Goal: Task Accomplishment & Management: Manage account settings

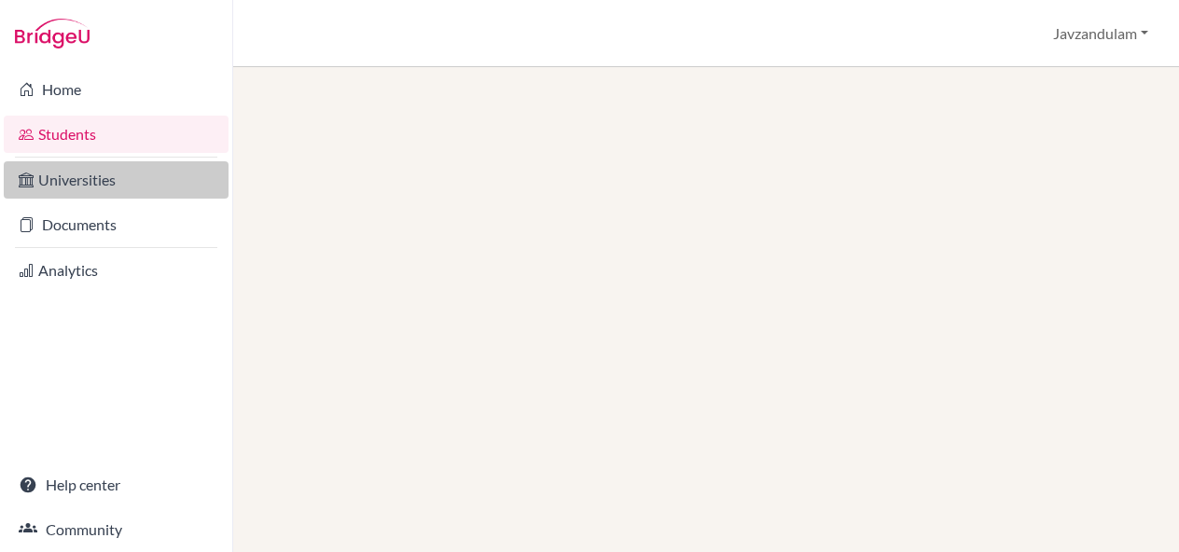
click at [97, 185] on link "Universities" at bounding box center [116, 179] width 225 height 37
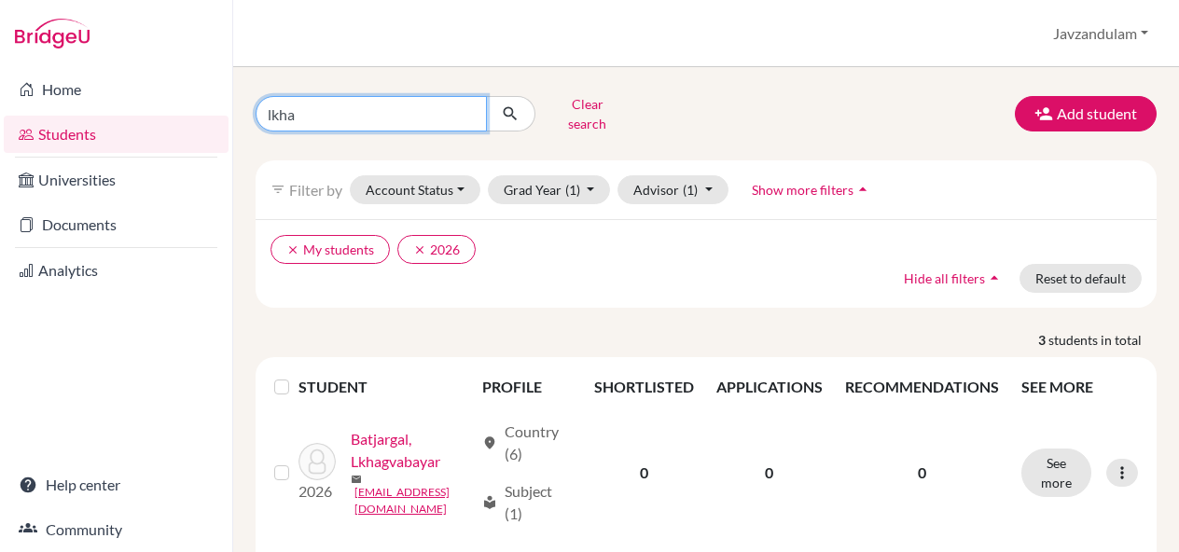
click at [350, 115] on input "lkha" at bounding box center [371, 113] width 231 height 35
click at [349, 115] on input "lkha" at bounding box center [371, 113] width 231 height 35
type input "ochir"
click button "submit" at bounding box center [510, 113] width 49 height 35
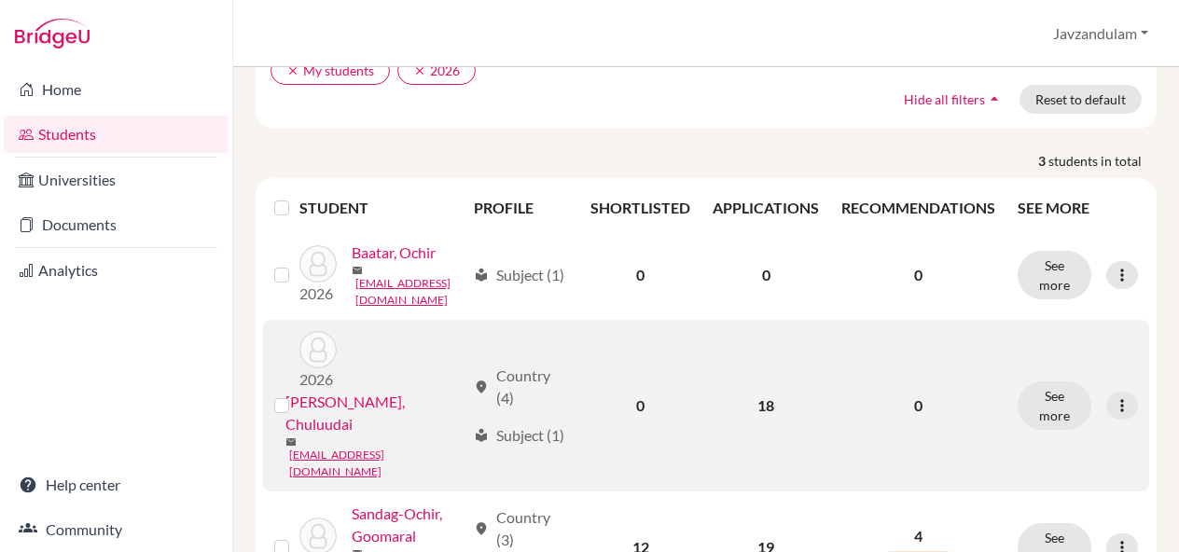
scroll to position [168, 0]
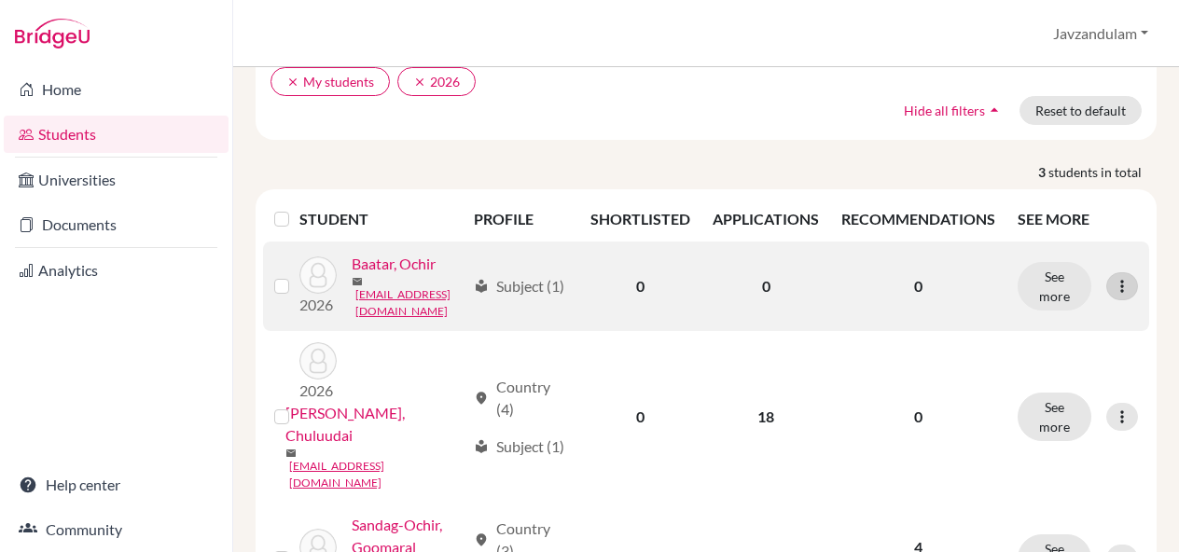
click at [1116, 296] on div at bounding box center [1122, 286] width 32 height 28
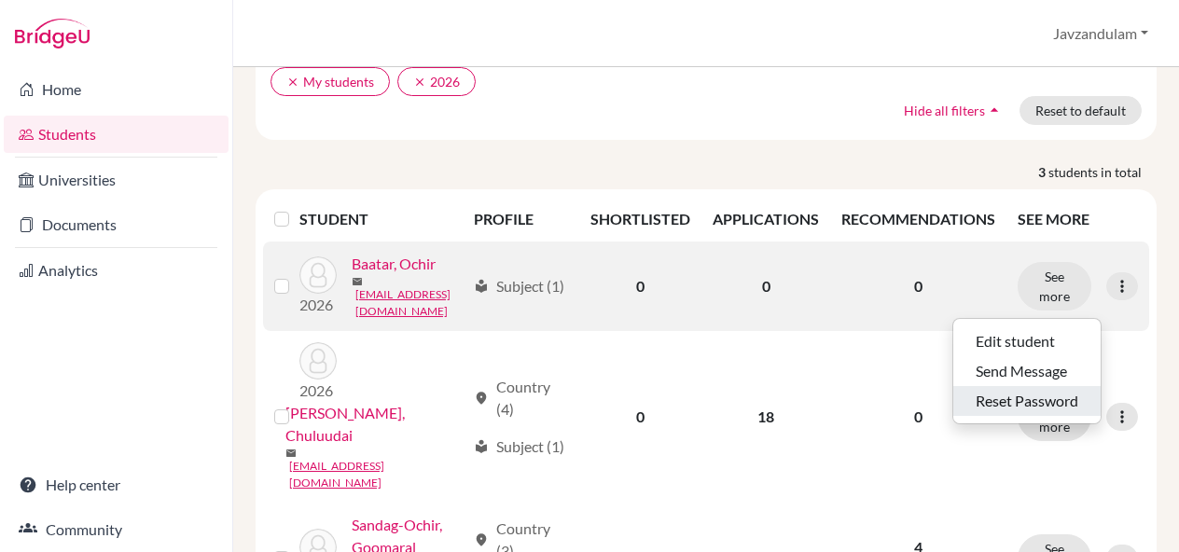
click at [998, 387] on button "Reset Password" at bounding box center [1026, 401] width 147 height 30
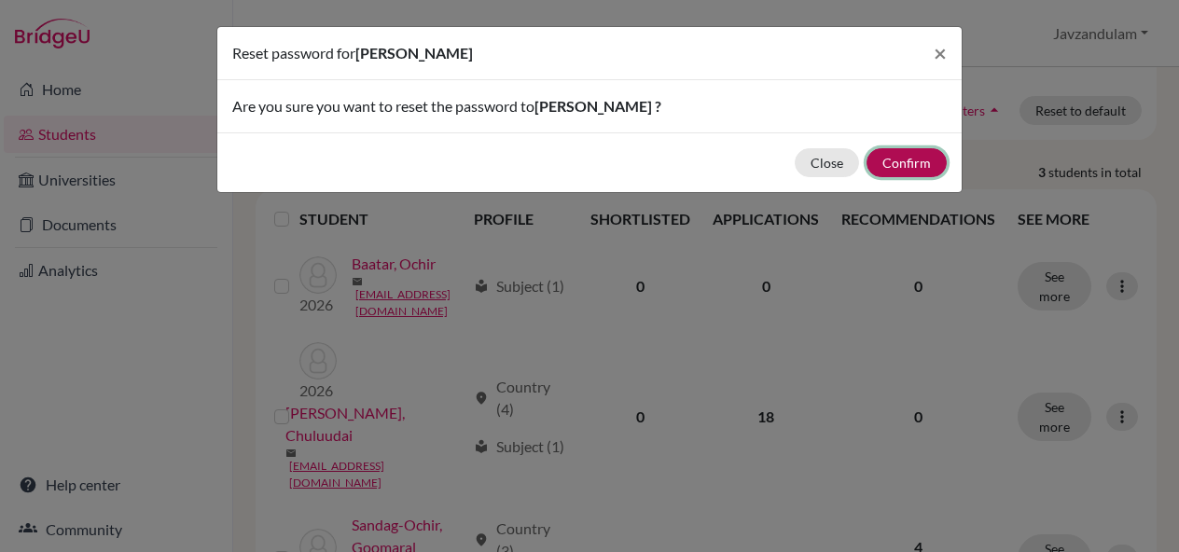
click at [925, 158] on button "Confirm" at bounding box center [907, 162] width 80 height 29
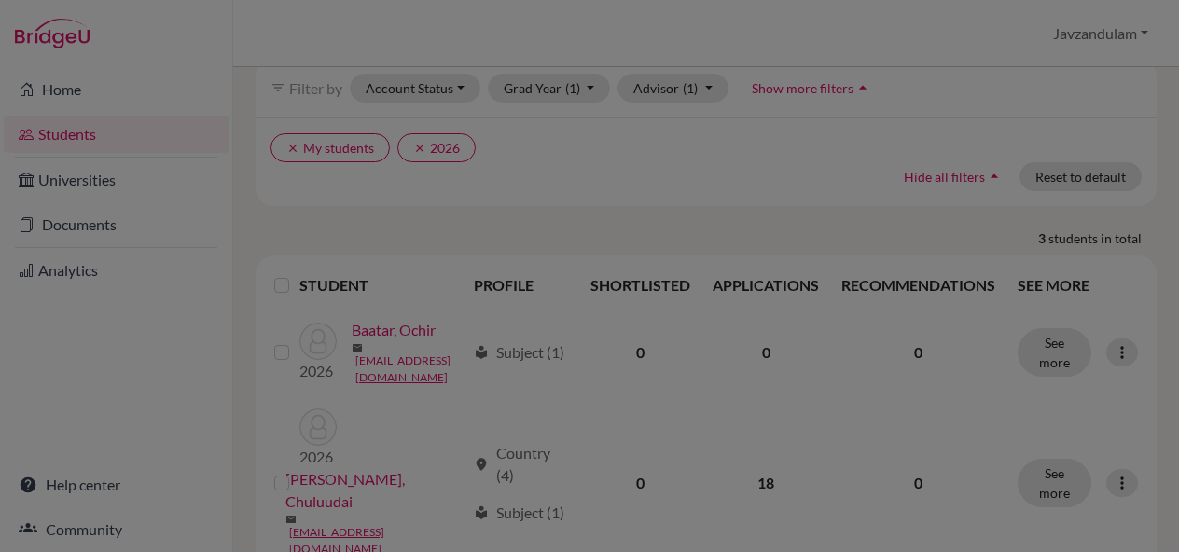
scroll to position [234, 0]
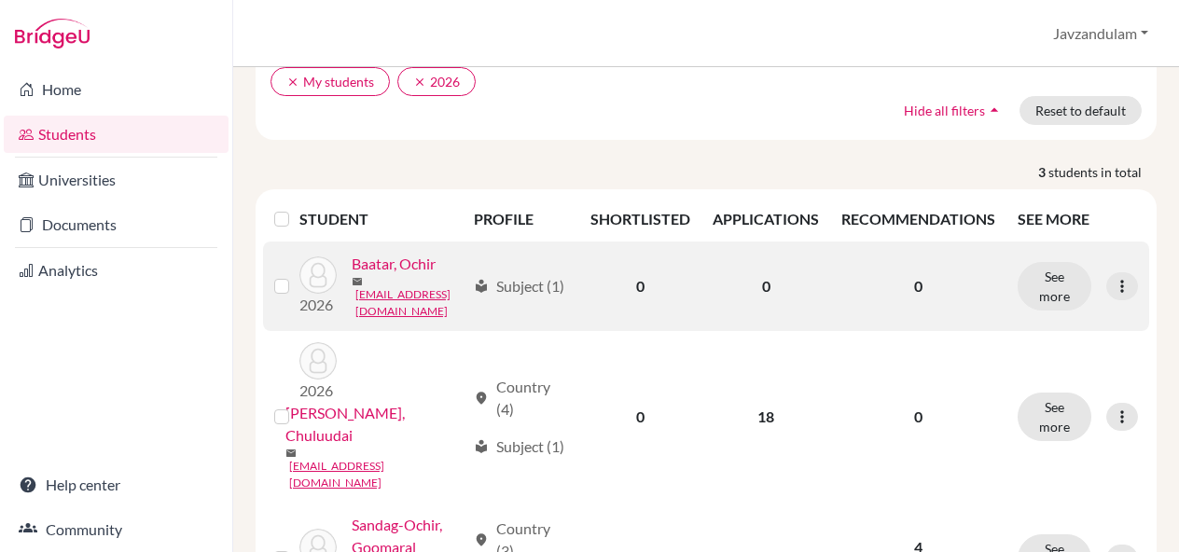
click at [352, 275] on link "Baatar, Ochir" at bounding box center [394, 264] width 84 height 22
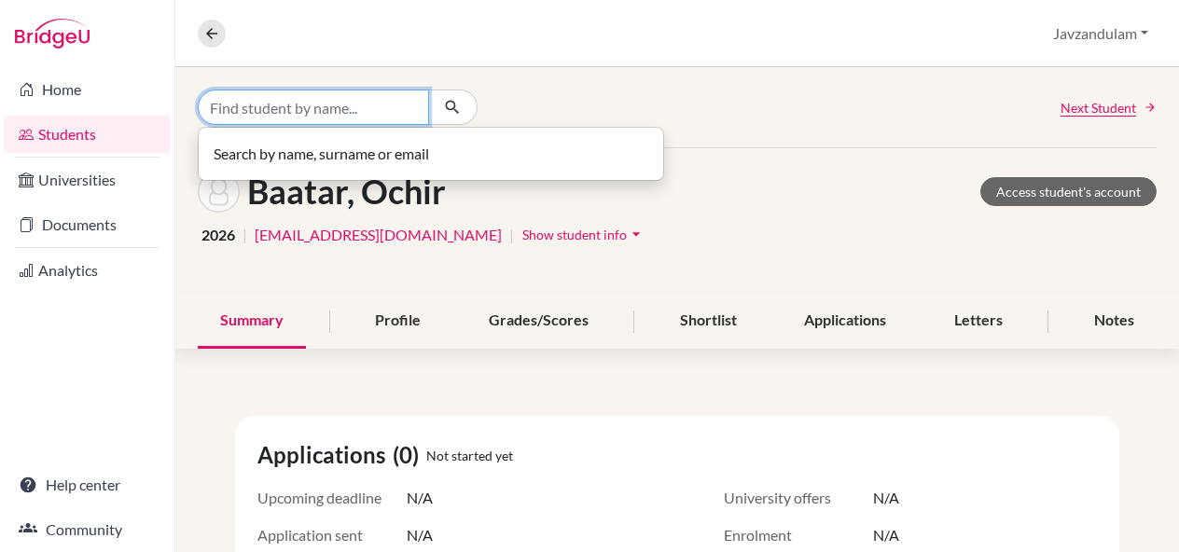
click at [274, 115] on input "Find student by name..." at bounding box center [313, 107] width 231 height 35
type input "o"
type input "margad"
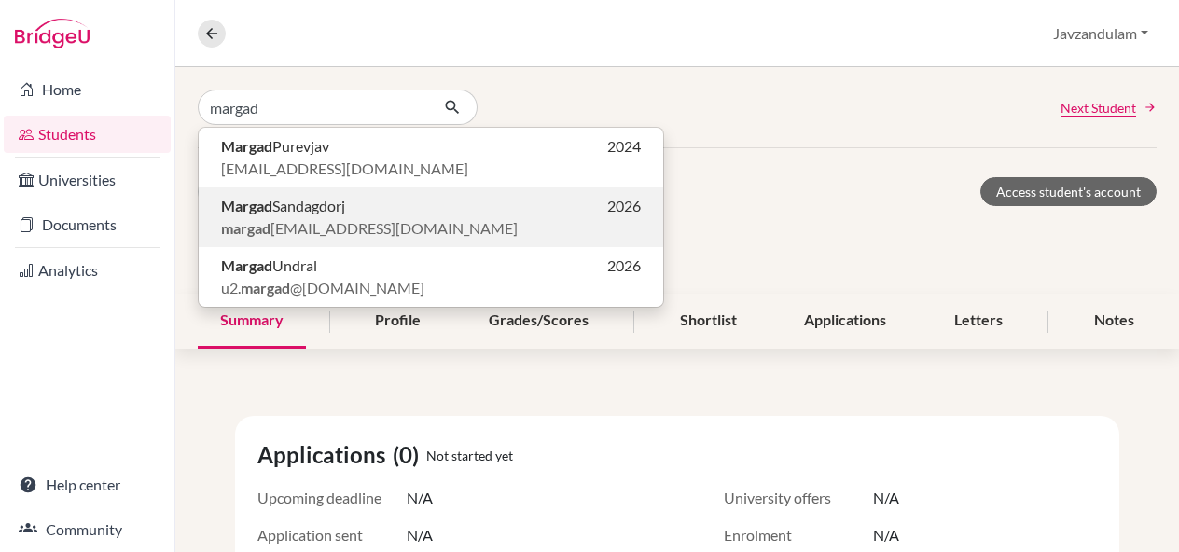
click at [268, 214] on span "Margad Sandagdorj" at bounding box center [283, 206] width 124 height 22
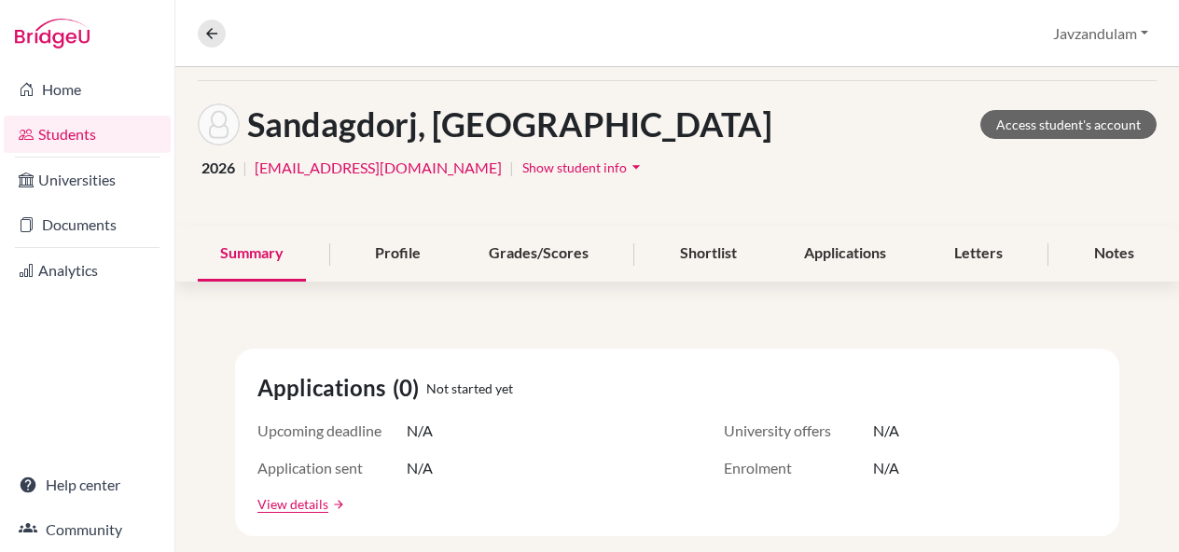
scroll to position [56, 0]
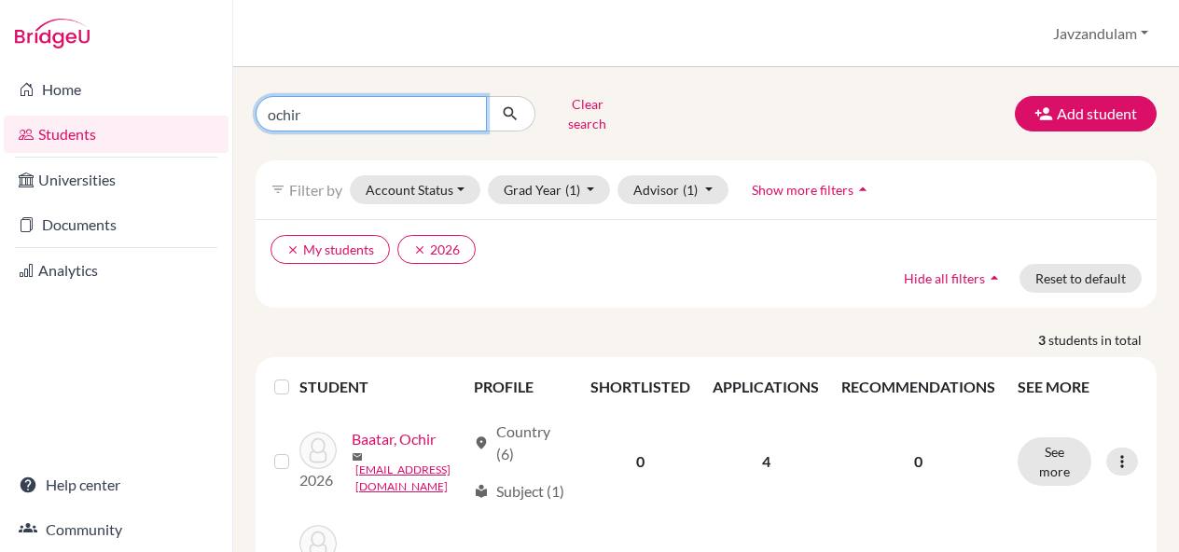
click at [359, 109] on input "ochir" at bounding box center [371, 113] width 231 height 35
type input "margad"
click button "submit" at bounding box center [510, 113] width 49 height 35
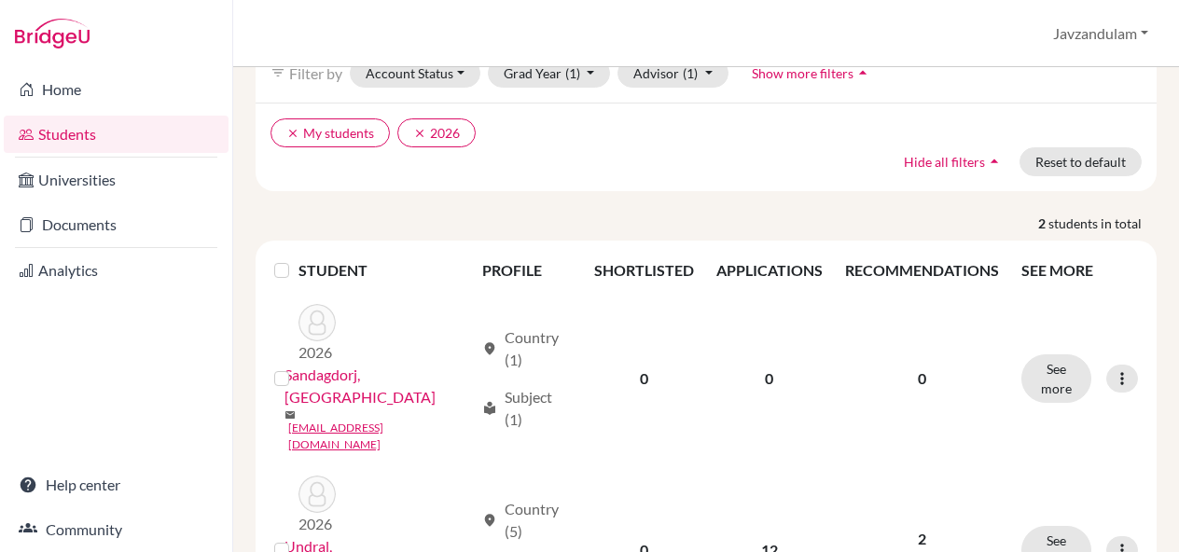
scroll to position [147, 0]
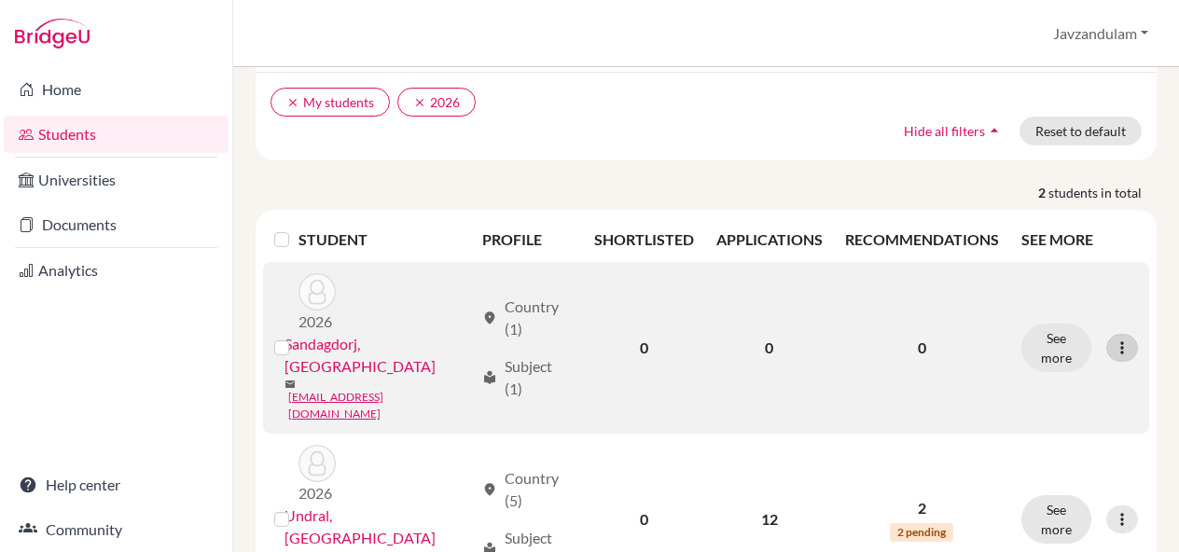
click at [1113, 339] on icon at bounding box center [1122, 348] width 19 height 19
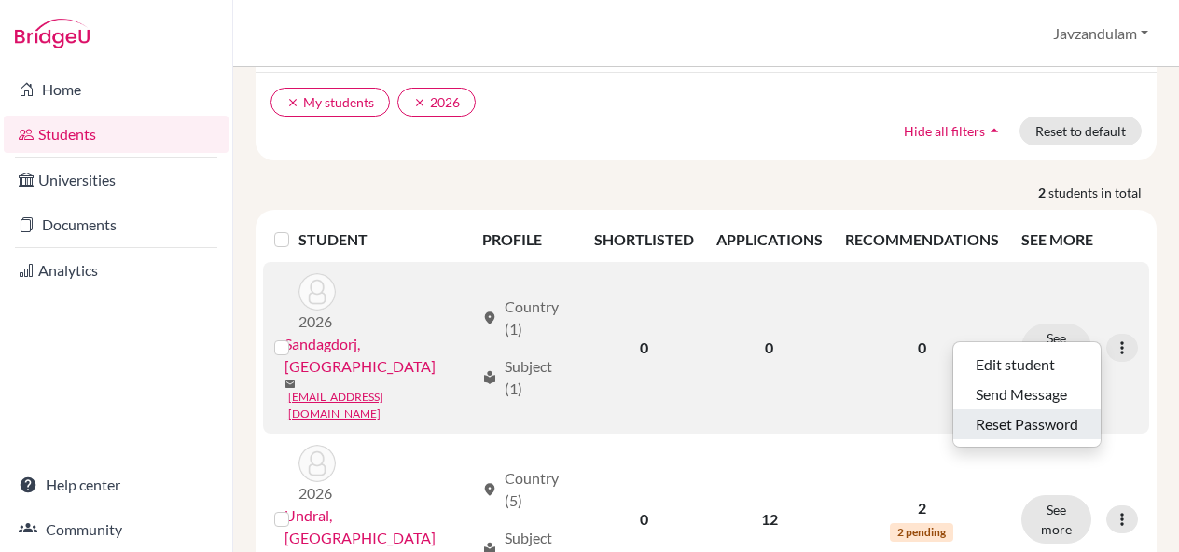
click at [1019, 414] on button "Reset Password" at bounding box center [1026, 425] width 147 height 30
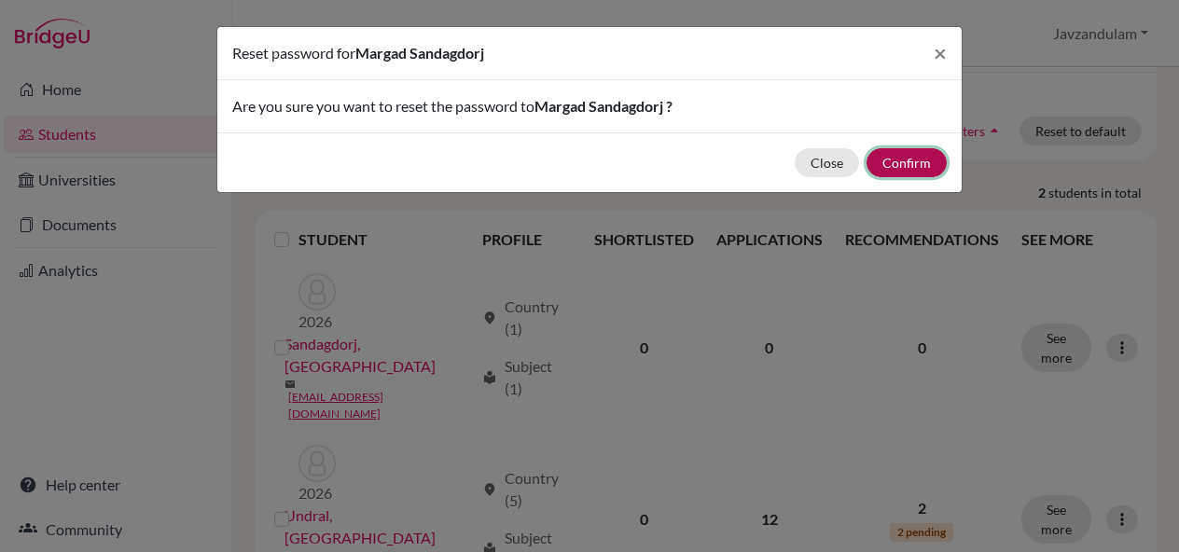
click at [918, 165] on button "Confirm" at bounding box center [907, 162] width 80 height 29
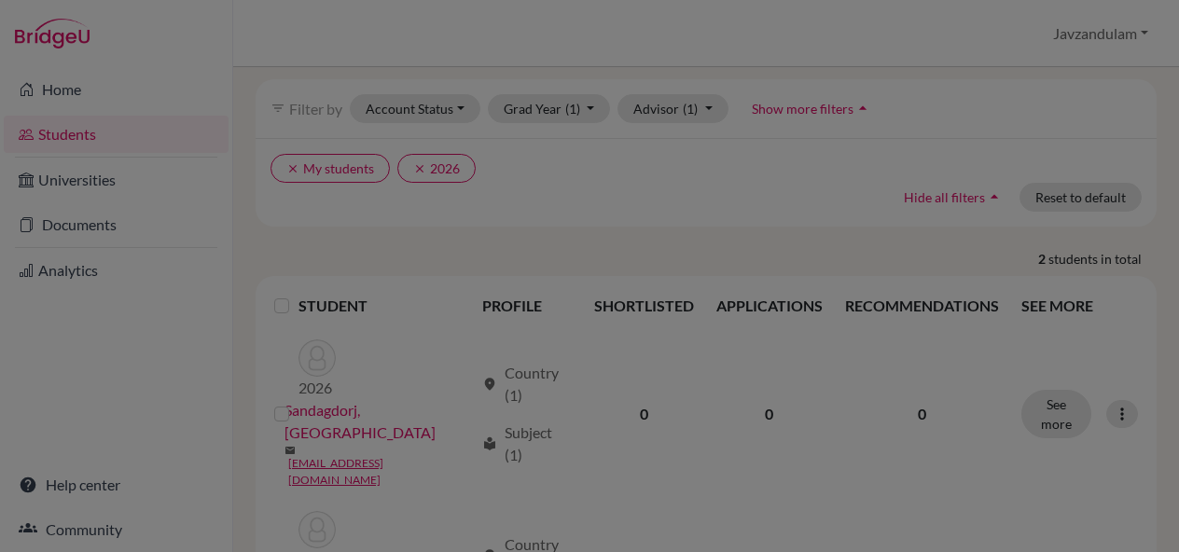
scroll to position [213, 0]
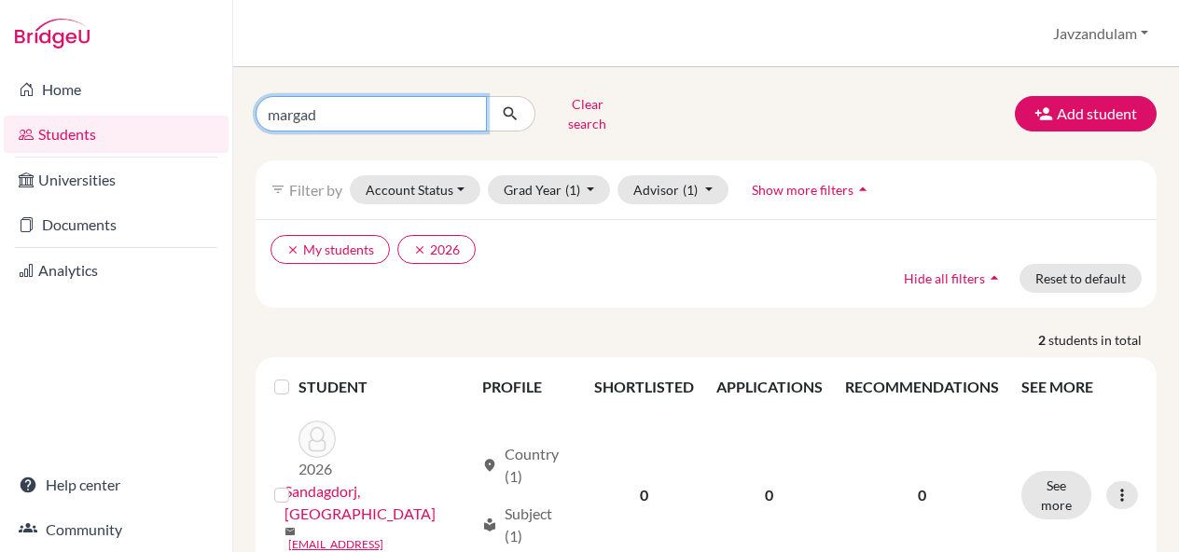
click at [347, 114] on input "margad" at bounding box center [371, 113] width 231 height 35
type input "shinebay"
click button "submit" at bounding box center [510, 113] width 49 height 35
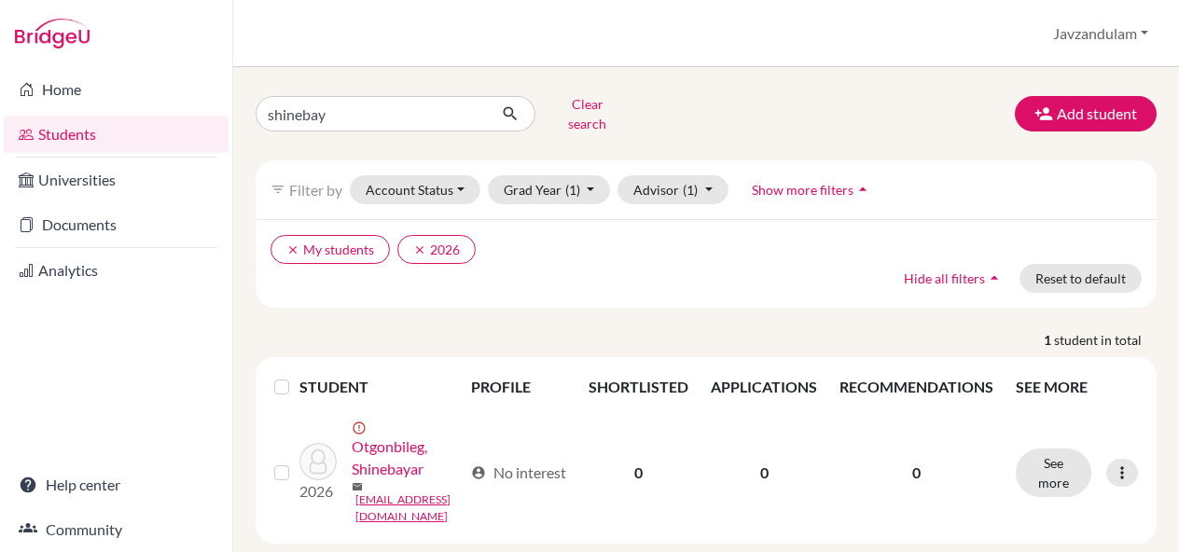
scroll to position [15, 0]
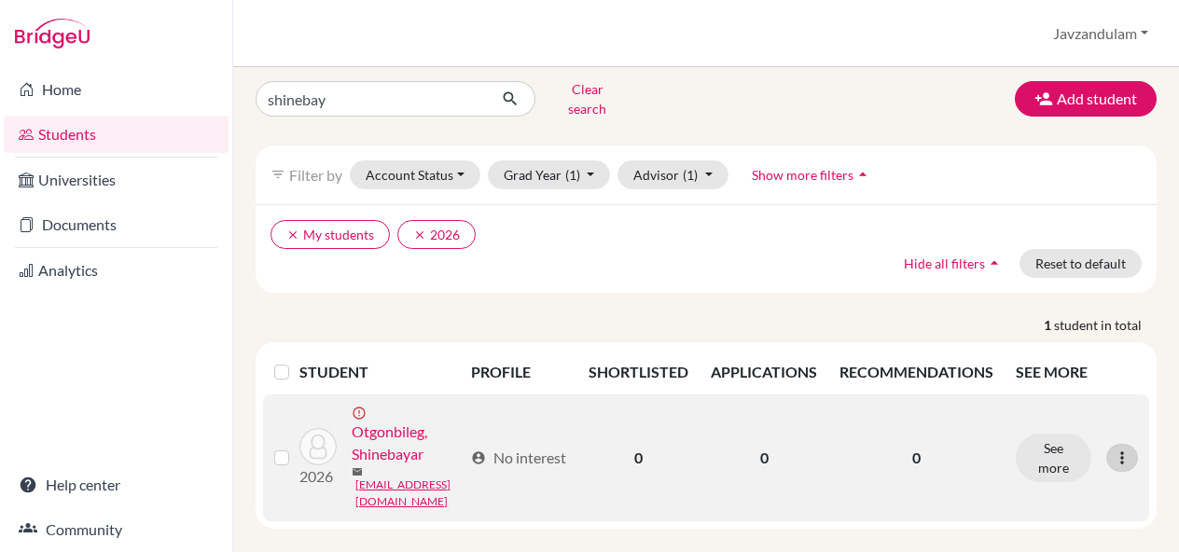
click at [1113, 449] on icon at bounding box center [1122, 458] width 19 height 19
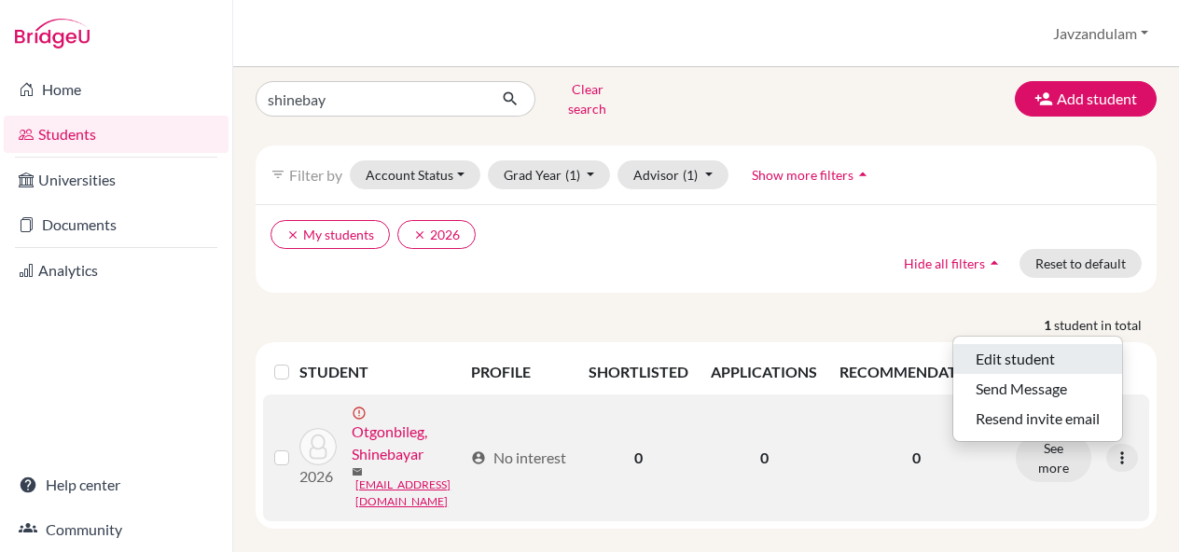
click at [1065, 352] on button "Edit student" at bounding box center [1037, 359] width 169 height 30
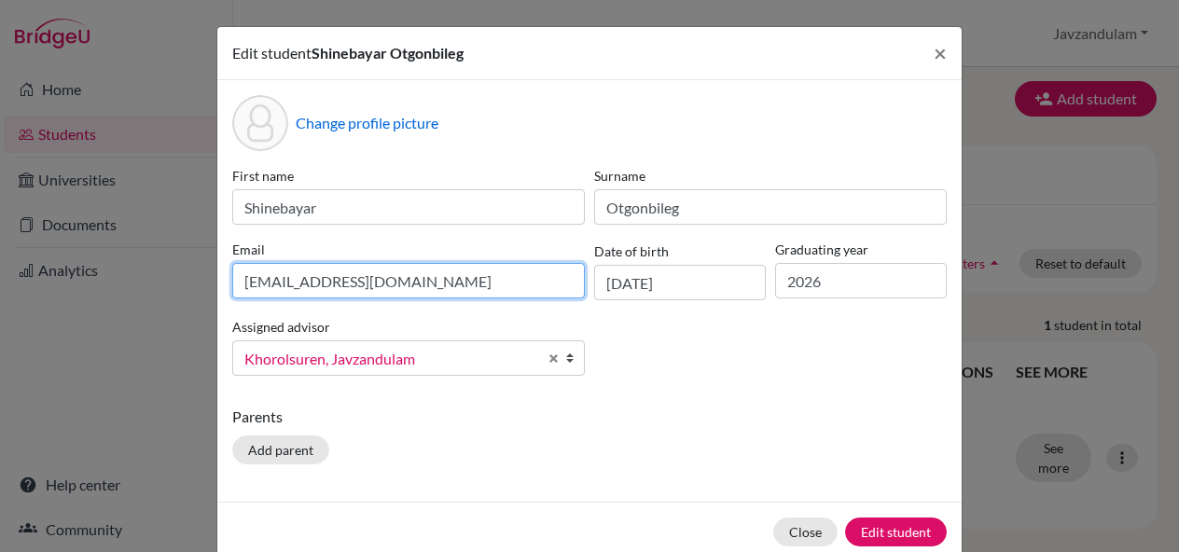
drag, startPoint x: 302, startPoint y: 283, endPoint x: 168, endPoint y: 283, distance: 134.3
click at [168, 283] on div "Edit student Shinebayar Otgonbileg × Change profile picture First name Shinebay…" at bounding box center [589, 276] width 1179 height 552
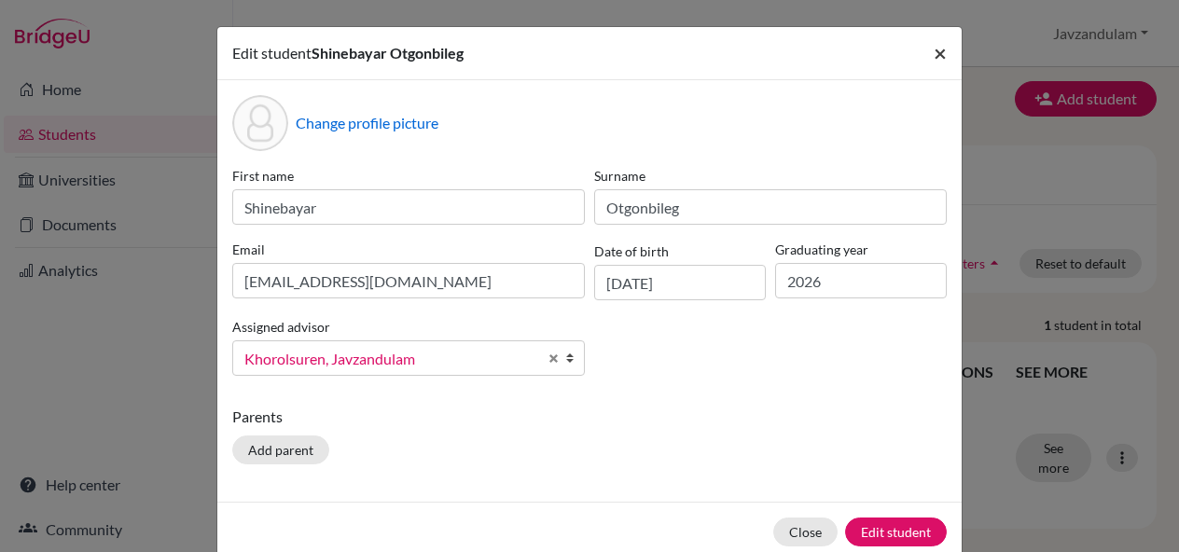
click at [934, 53] on span "×" at bounding box center [940, 52] width 13 height 27
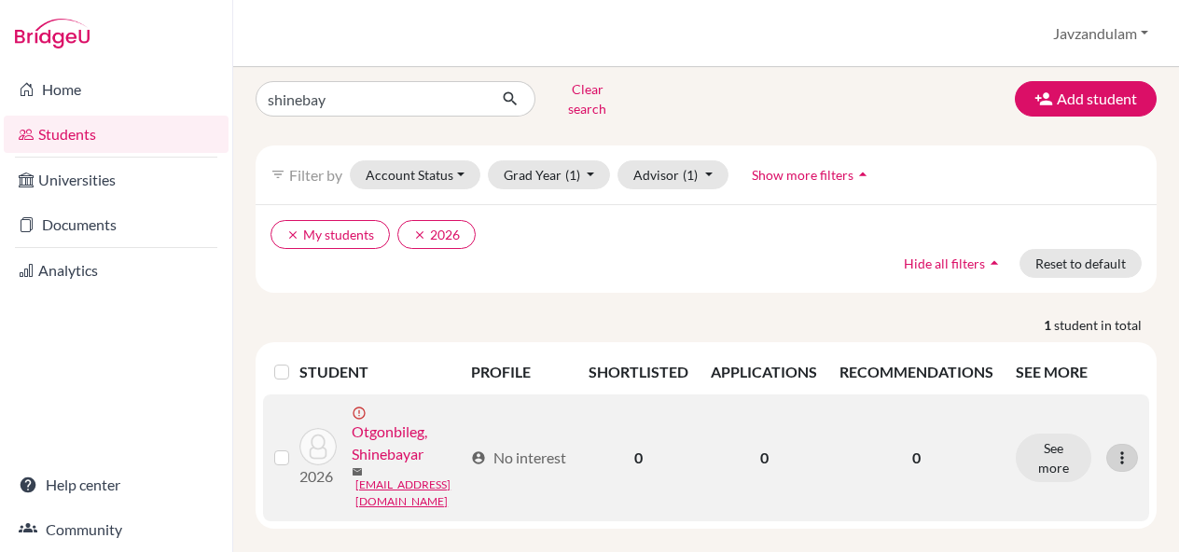
click at [1113, 449] on icon at bounding box center [1122, 458] width 19 height 19
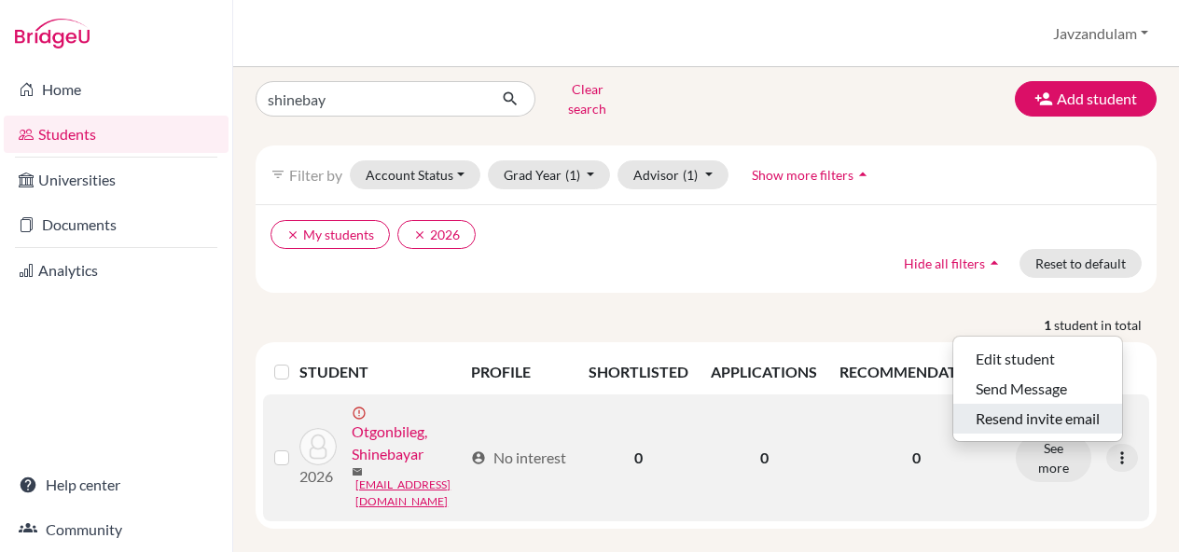
click at [1049, 404] on button "Resend invite email" at bounding box center [1037, 419] width 169 height 30
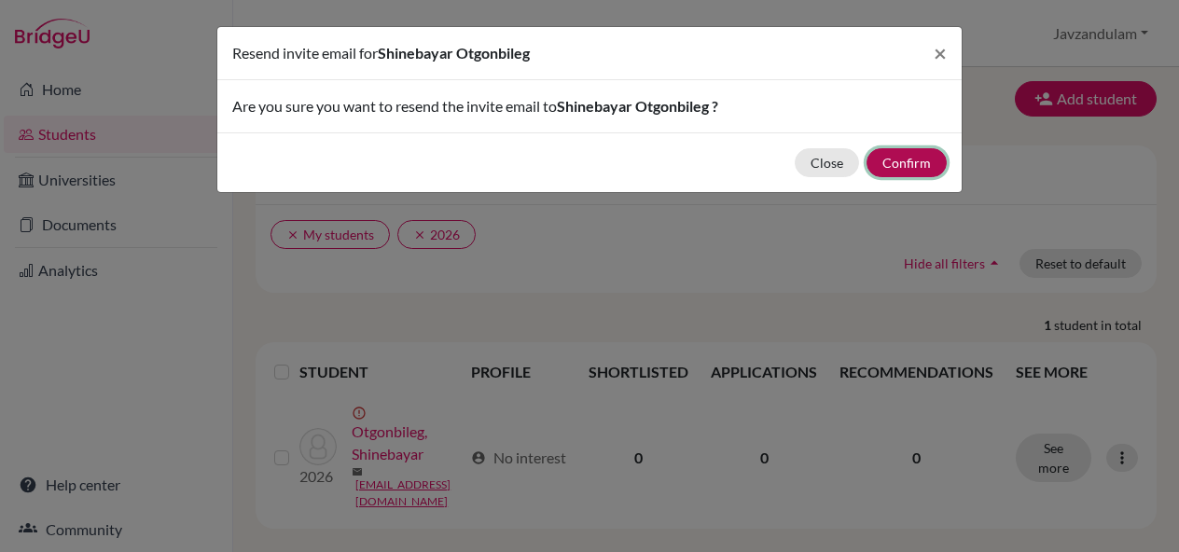
click at [914, 156] on button "Confirm" at bounding box center [907, 162] width 80 height 29
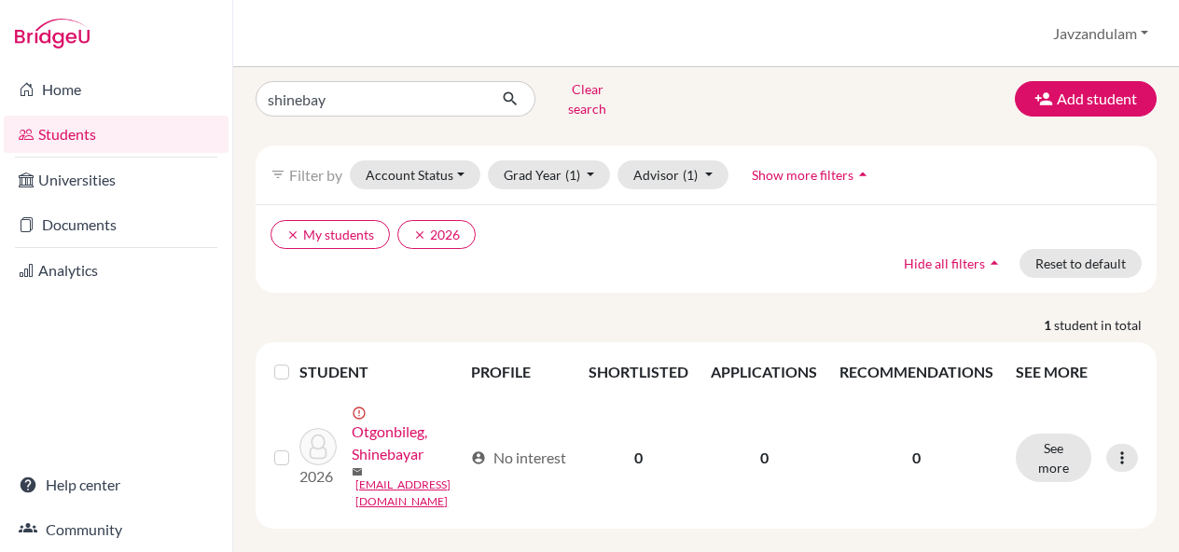
scroll to position [0, 0]
